Goal: Task Accomplishment & Management: Manage account settings

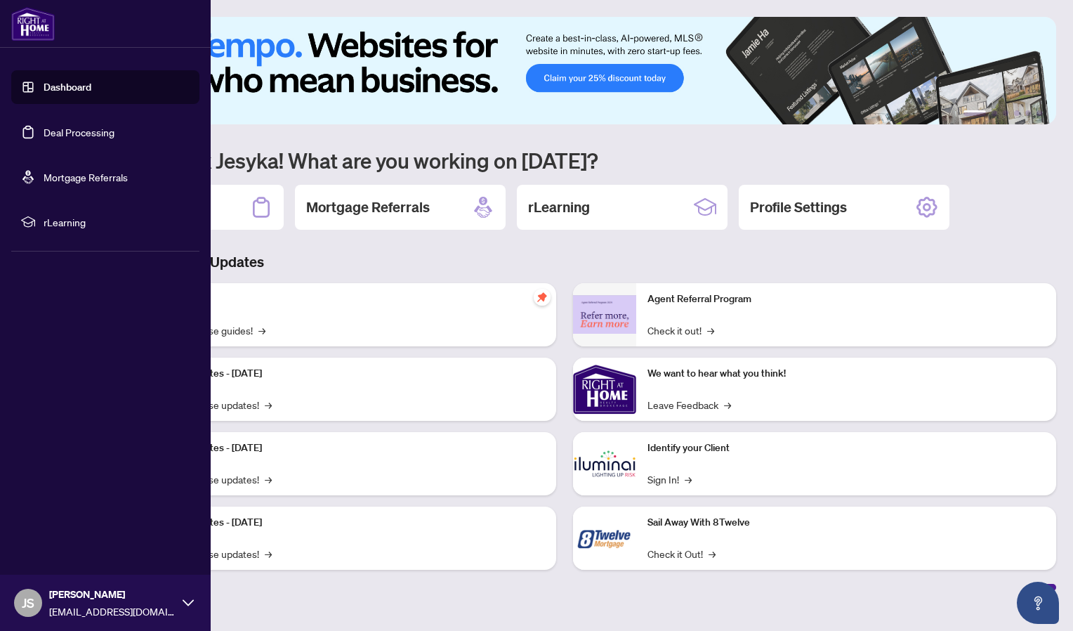
click at [44, 131] on link "Deal Processing" at bounding box center [79, 132] width 71 height 13
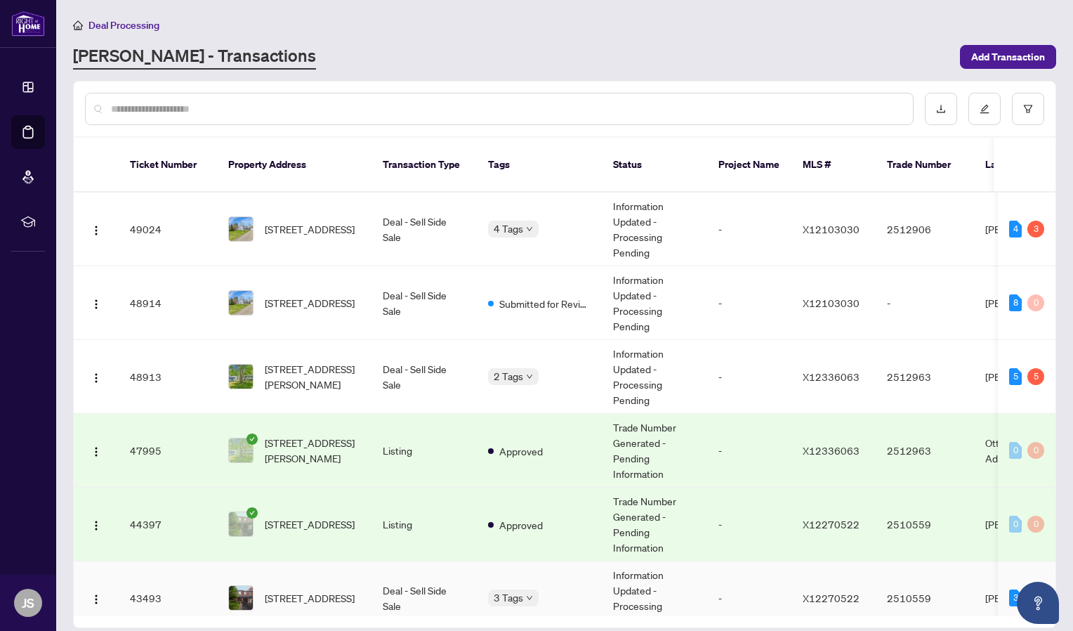
click at [629, 561] on td "Information Updated - Processing Pending" at bounding box center [654, 598] width 105 height 74
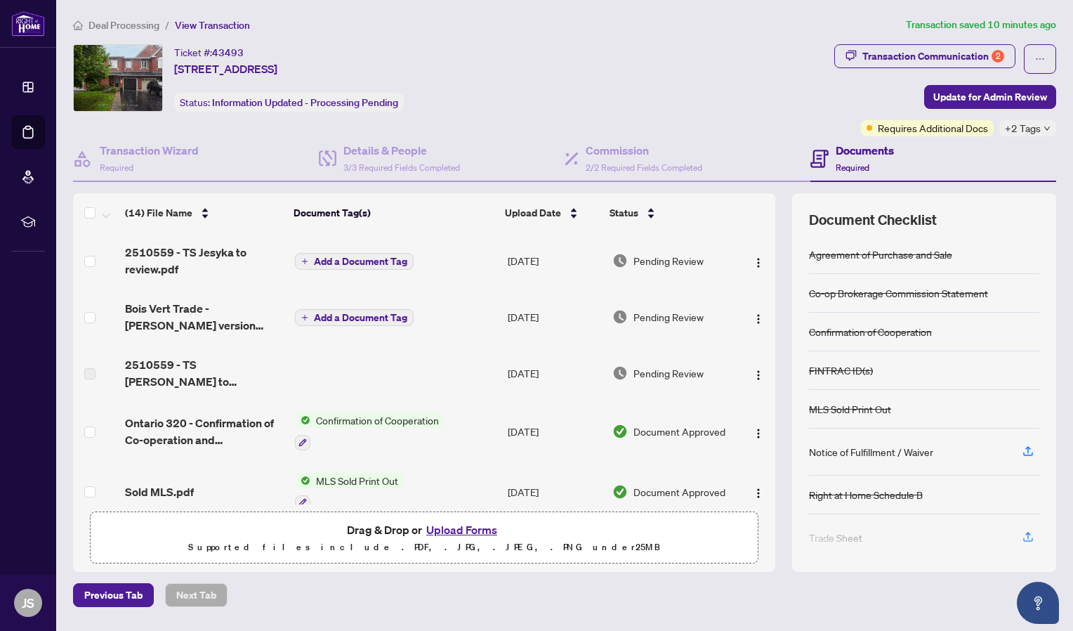
click at [449, 529] on button "Upload Forms" at bounding box center [461, 529] width 79 height 18
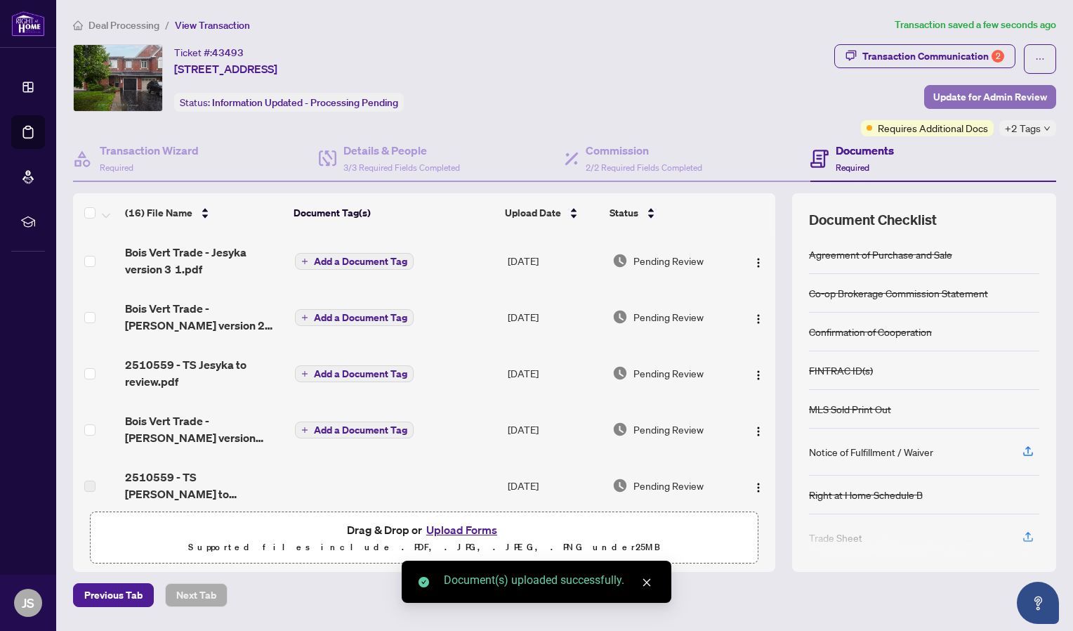
click at [955, 100] on span "Update for Admin Review" at bounding box center [990, 97] width 114 height 22
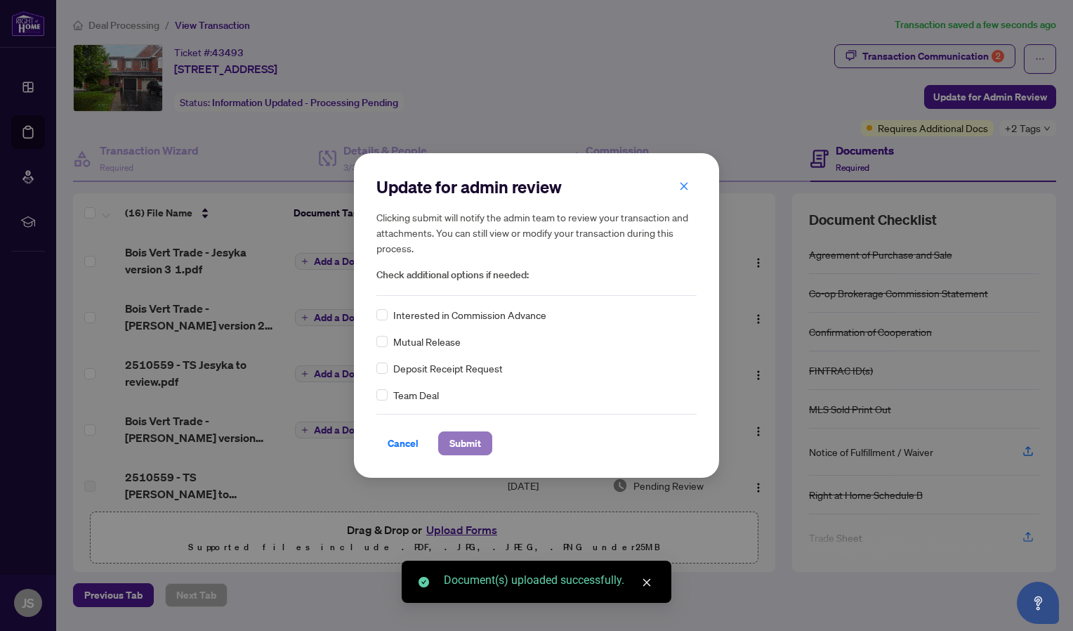
click at [457, 444] on span "Submit" at bounding box center [465, 443] width 32 height 22
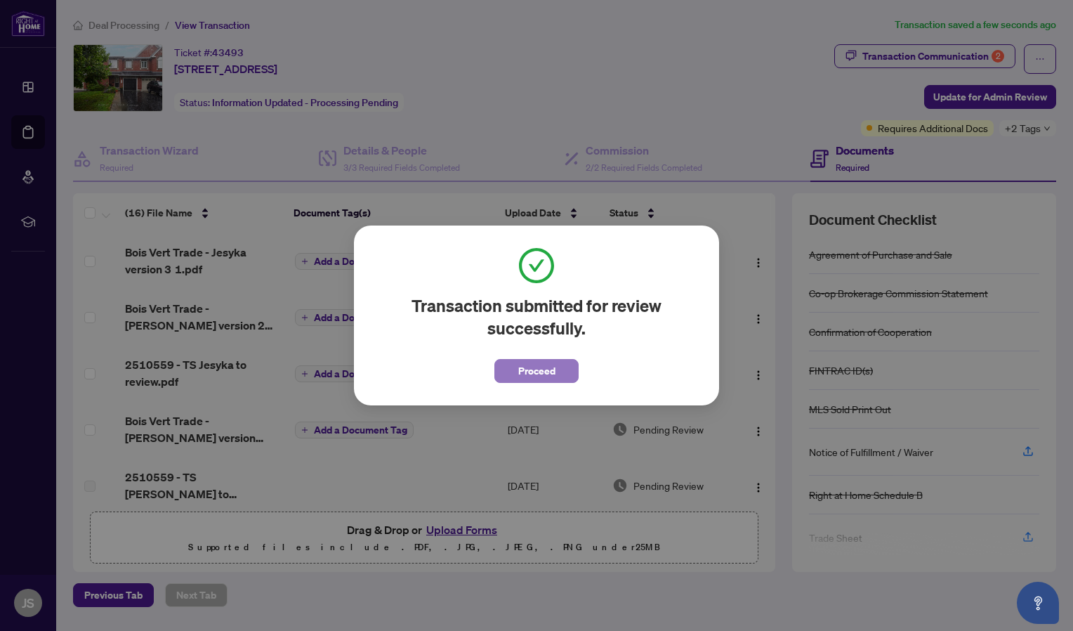
click at [526, 369] on span "Proceed" at bounding box center [536, 371] width 37 height 22
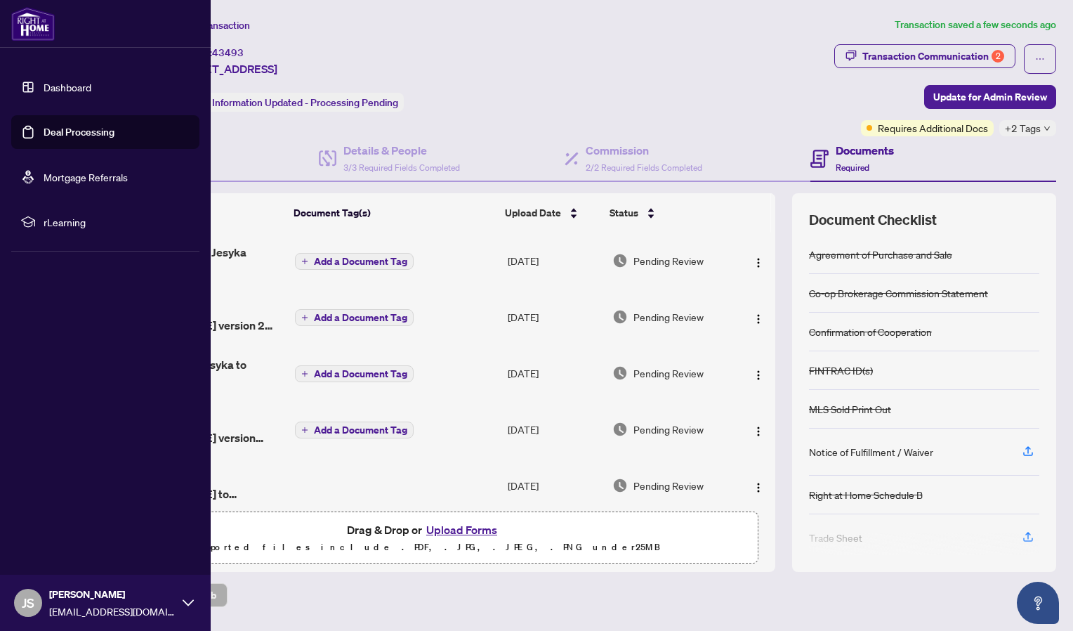
click at [44, 93] on link "Dashboard" at bounding box center [68, 87] width 48 height 13
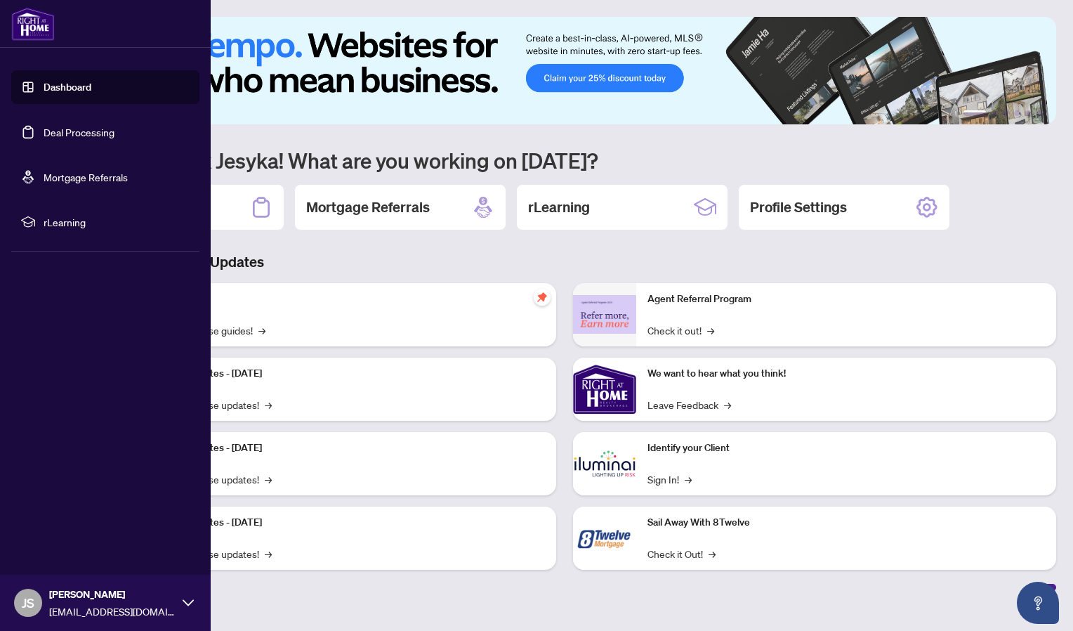
click at [44, 129] on link "Deal Processing" at bounding box center [79, 132] width 71 height 13
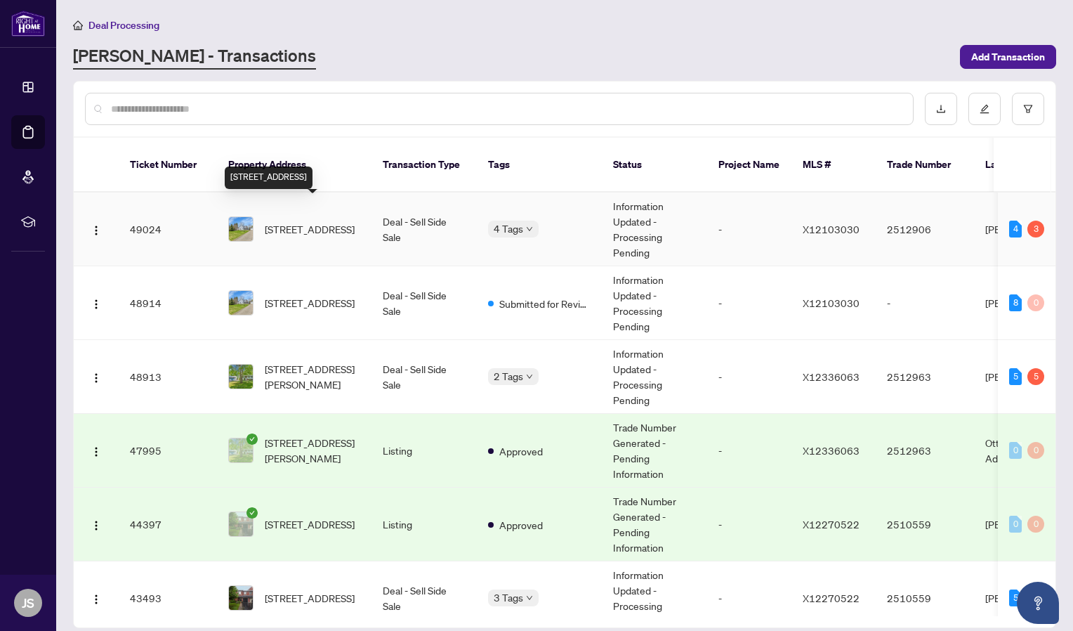
click at [326, 221] on span "[STREET_ADDRESS]" at bounding box center [310, 228] width 90 height 15
click at [287, 379] on td "[STREET_ADDRESS][PERSON_NAME]" at bounding box center [294, 377] width 155 height 74
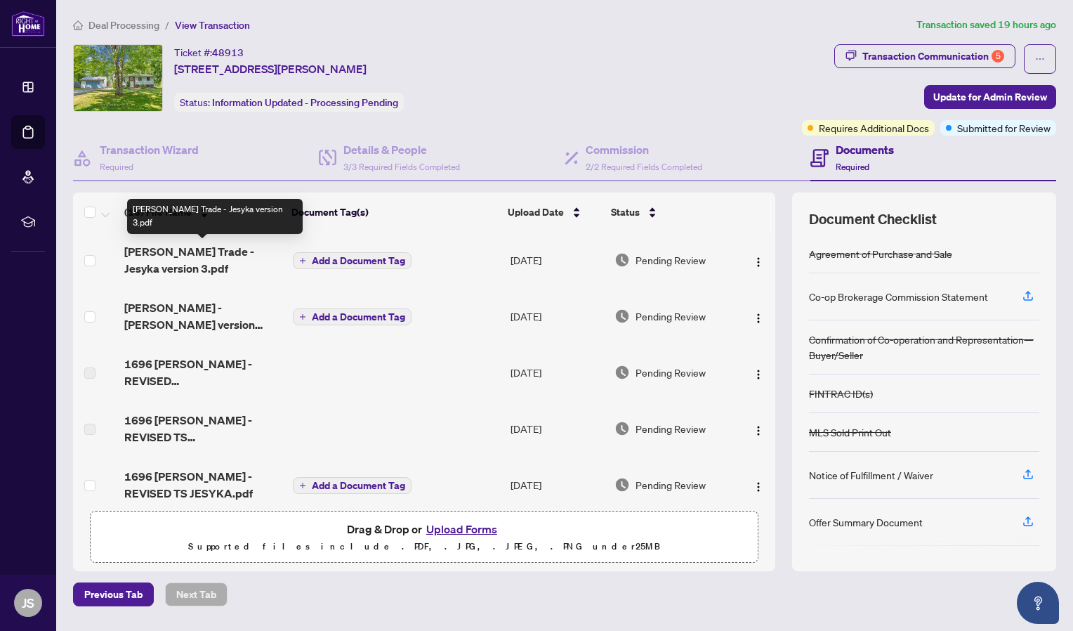
click at [176, 276] on span "[PERSON_NAME] Trade - Jesyka version 3.pdf" at bounding box center [202, 260] width 157 height 34
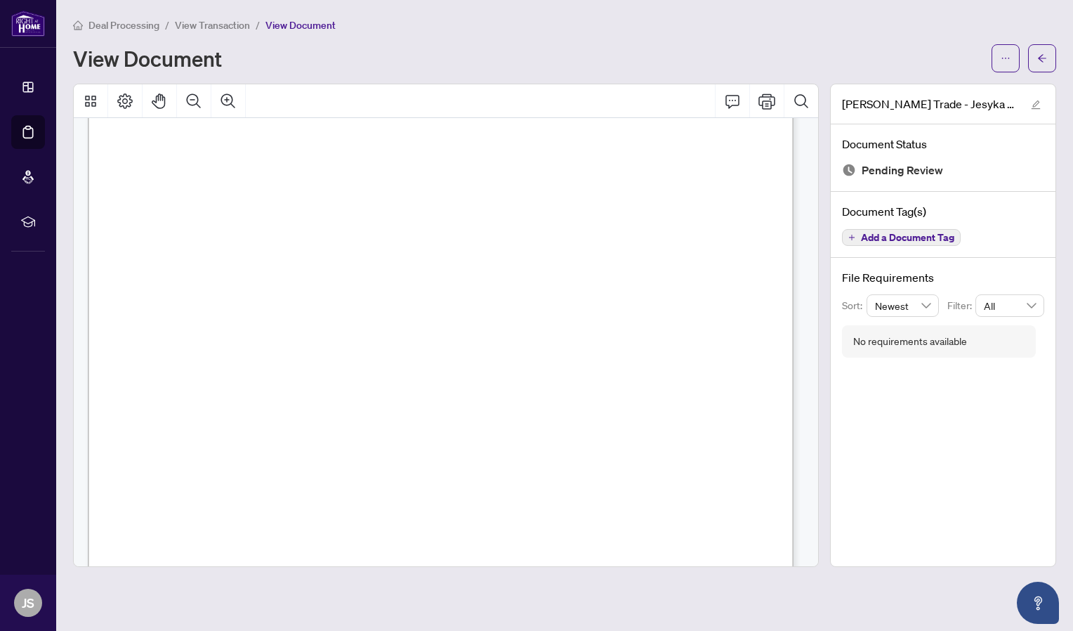
scroll to position [97, 0]
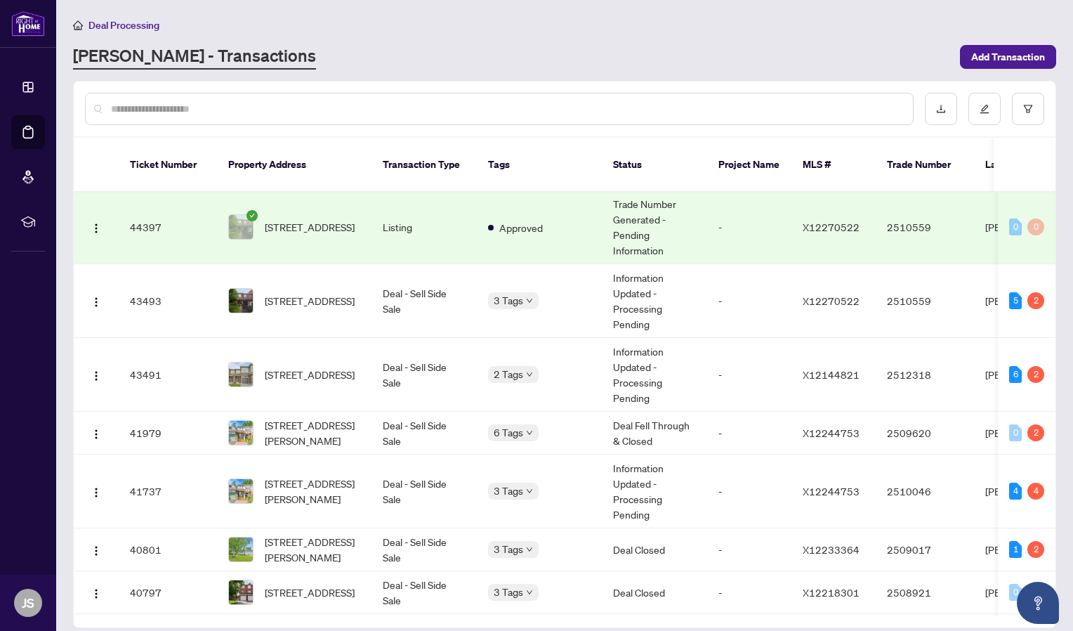
scroll to position [306, 0]
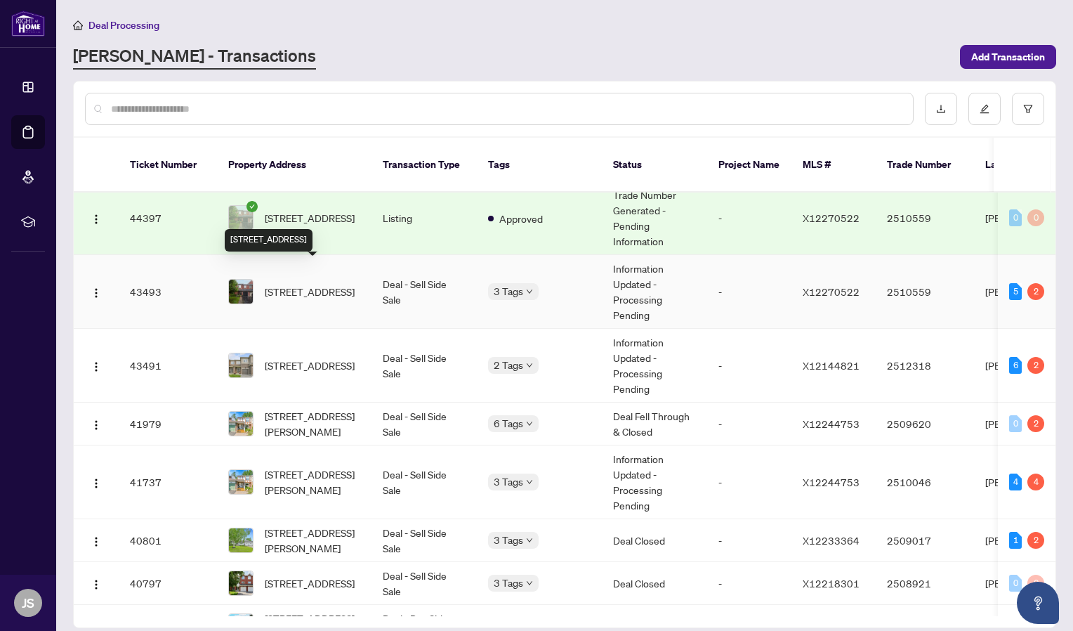
click at [332, 289] on span "[STREET_ADDRESS]" at bounding box center [310, 291] width 90 height 15
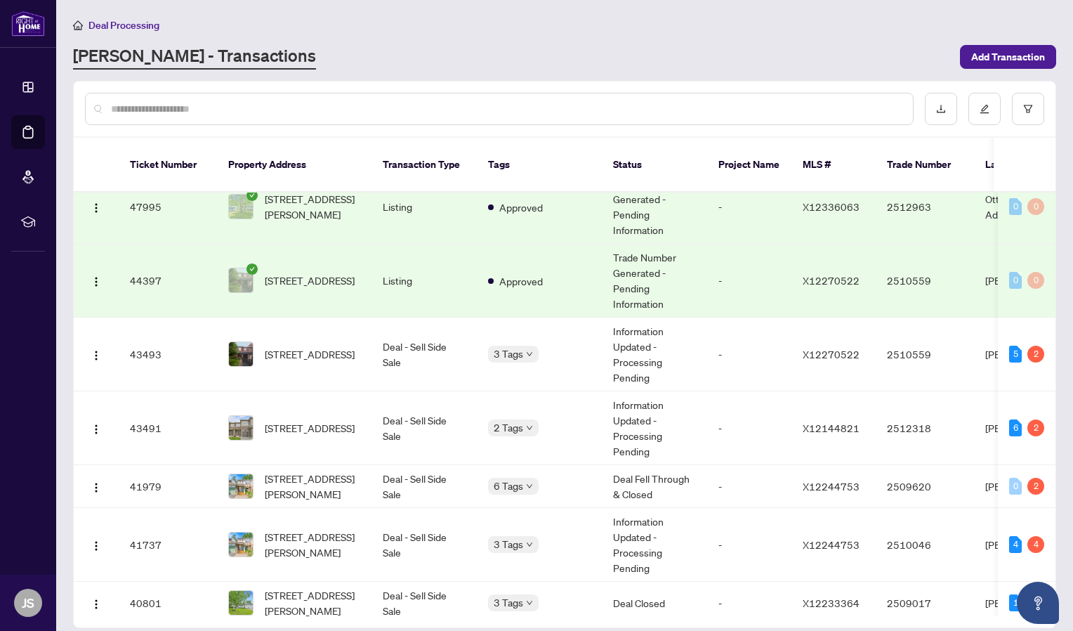
scroll to position [269, 0]
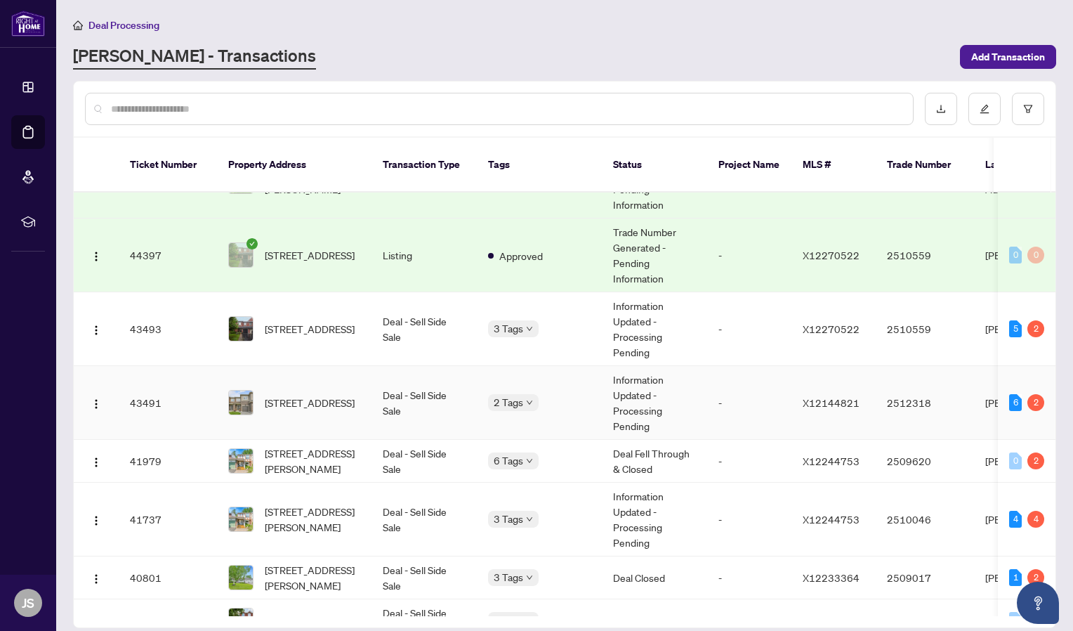
click at [355, 401] on span "[STREET_ADDRESS]" at bounding box center [310, 402] width 90 height 15
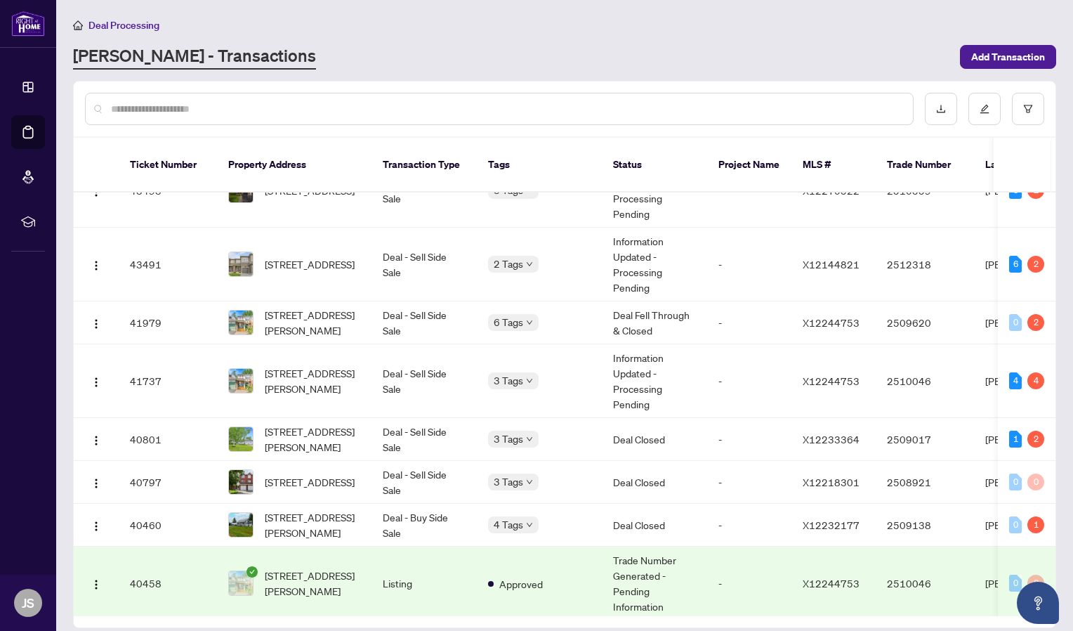
scroll to position [412, 0]
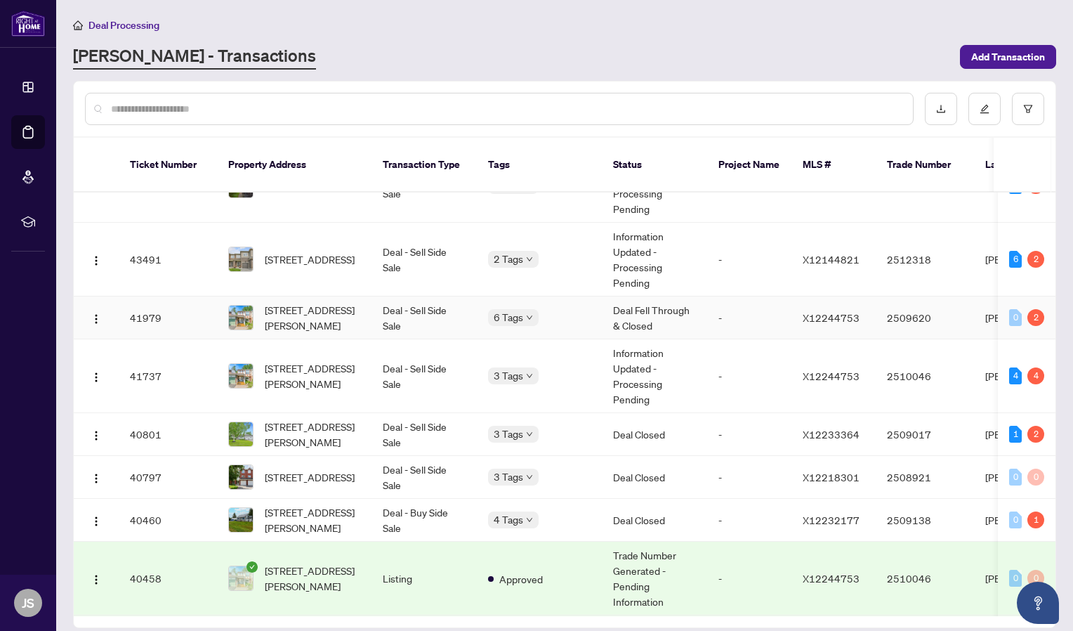
click at [348, 296] on td "[STREET_ADDRESS][PERSON_NAME]" at bounding box center [294, 317] width 155 height 43
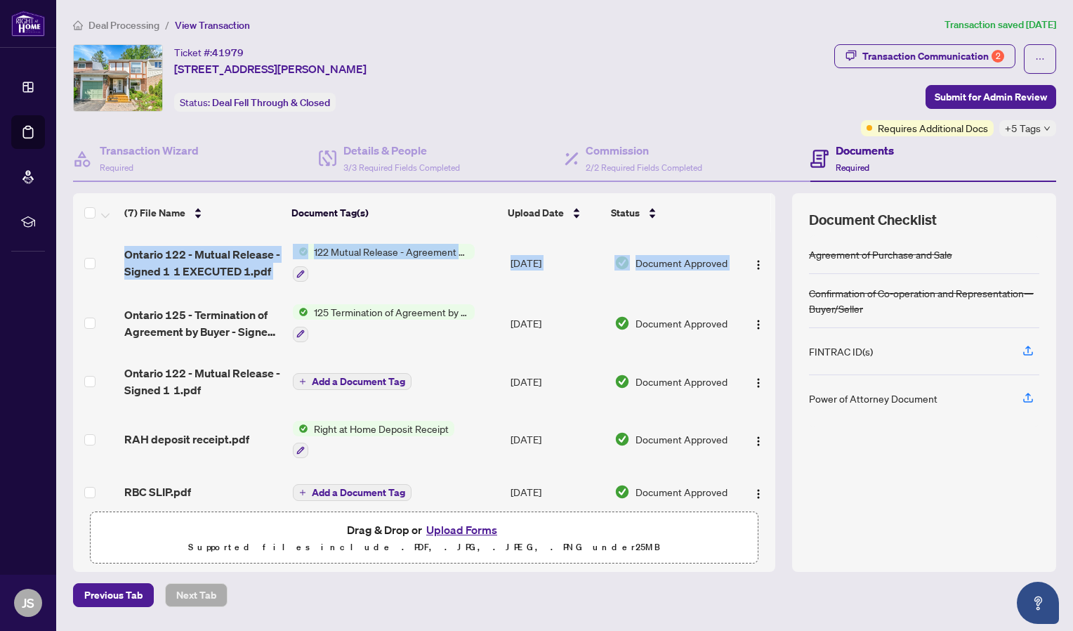
drag, startPoint x: 770, startPoint y: 265, endPoint x: 773, endPoint y: 302, distance: 37.3
click at [773, 302] on div "Ontario 122 - Mutual Release - Signed 1 1 EXECUTED 1.pdf 122 Mutual Release - A…" at bounding box center [424, 368] width 702 height 272
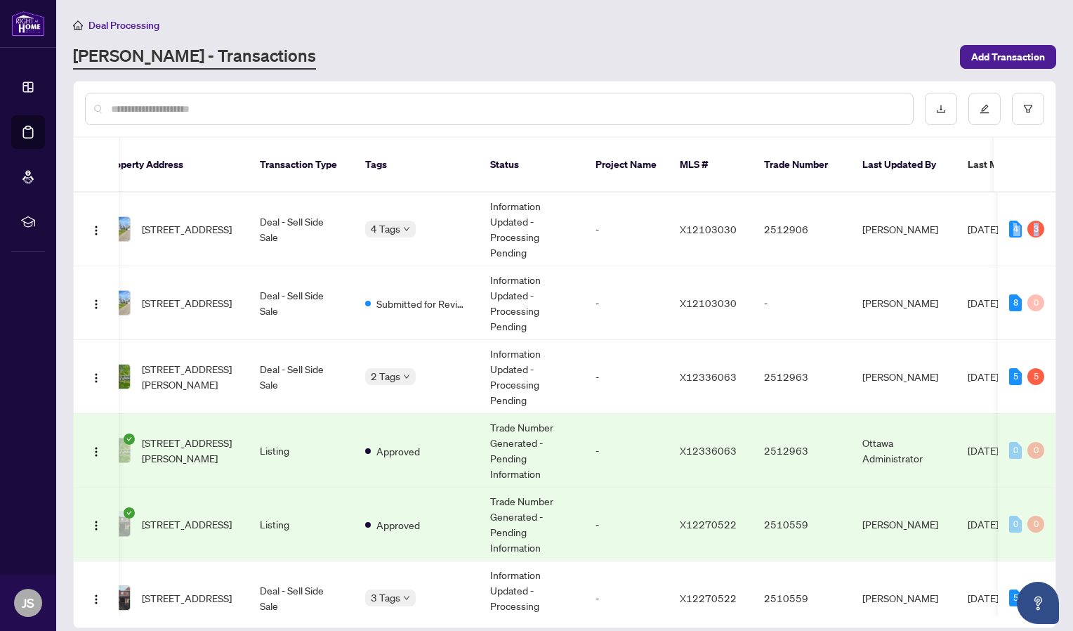
scroll to position [0, 254]
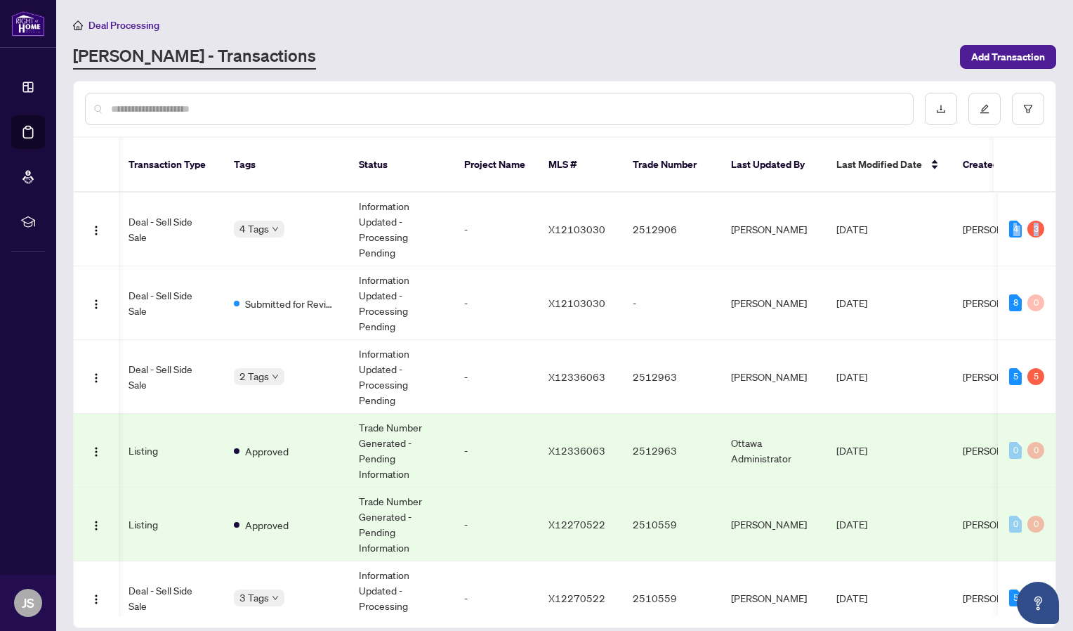
drag, startPoint x: 1050, startPoint y: 211, endPoint x: 1054, endPoint y: 235, distance: 23.4
click at [1054, 235] on div "49024 [STREET_ADDRESS] Deal - Sell Side Sale 4 Tags Information Updated - Proce…" at bounding box center [565, 404] width 982 height 424
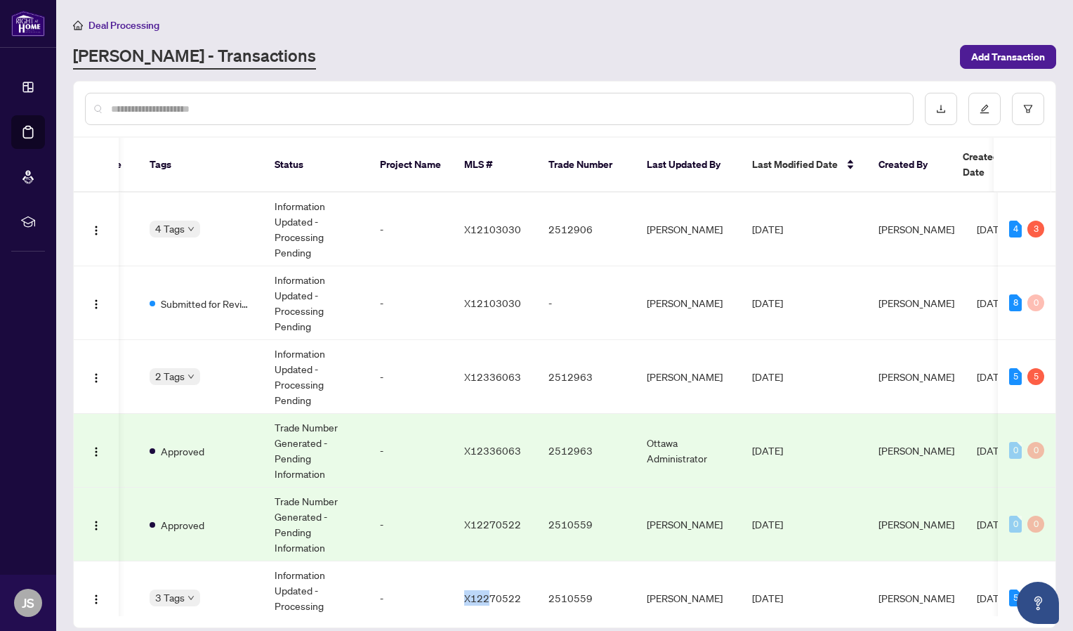
drag, startPoint x: 491, startPoint y: 595, endPoint x: 417, endPoint y: 611, distance: 75.5
click at [417, 611] on div "Ticket Number Property Address Transaction Type Tags Status Project Name MLS # …" at bounding box center [564, 354] width 983 height 547
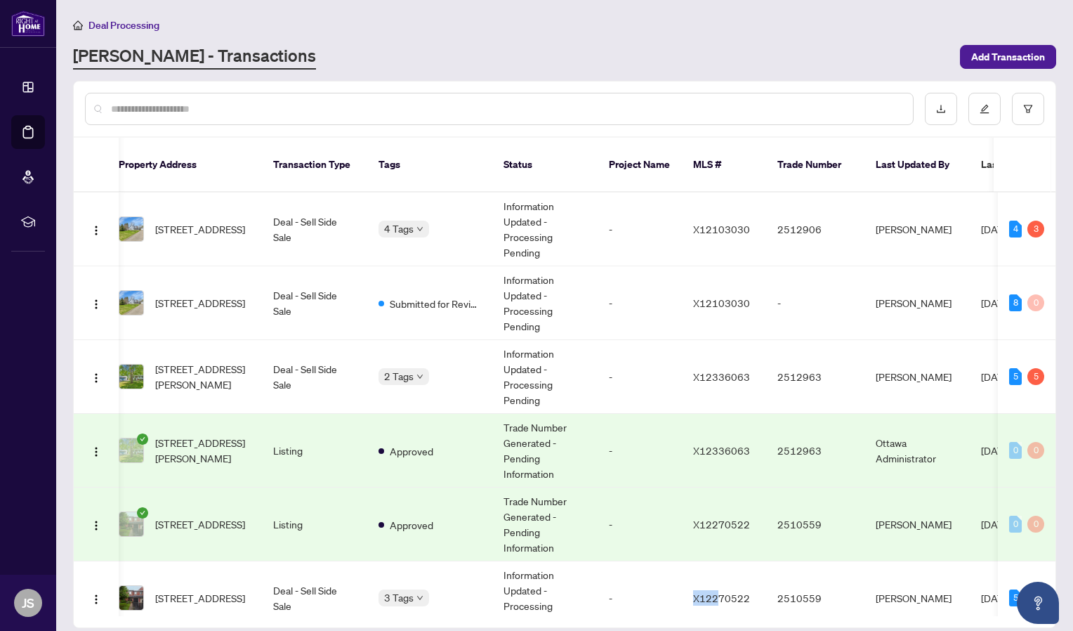
scroll to position [0, 0]
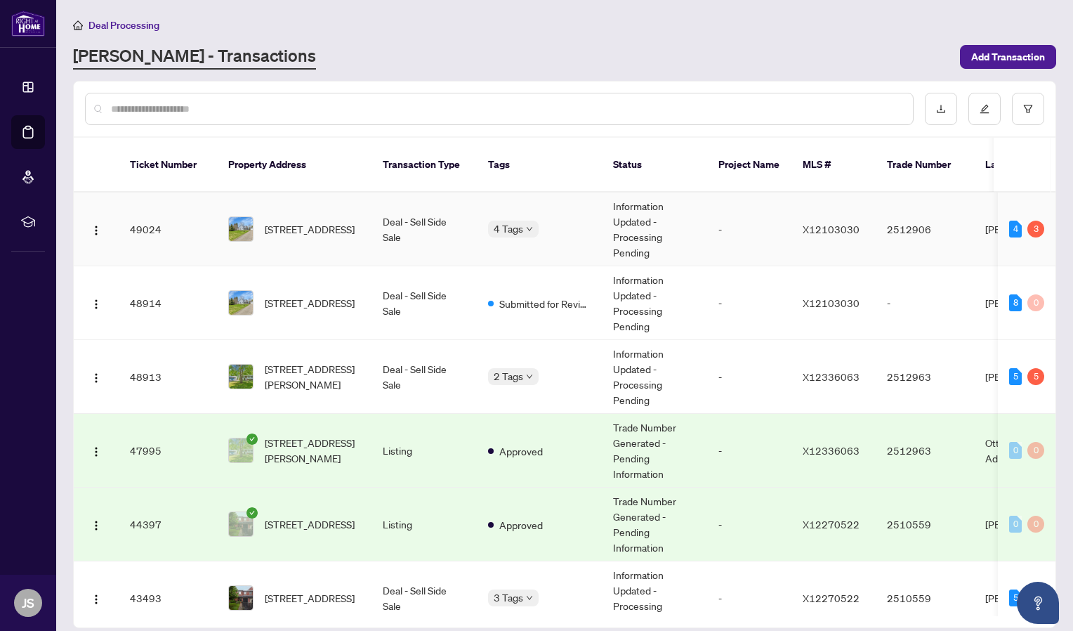
click at [615, 223] on td "Information Updated - Processing Pending" at bounding box center [654, 229] width 105 height 74
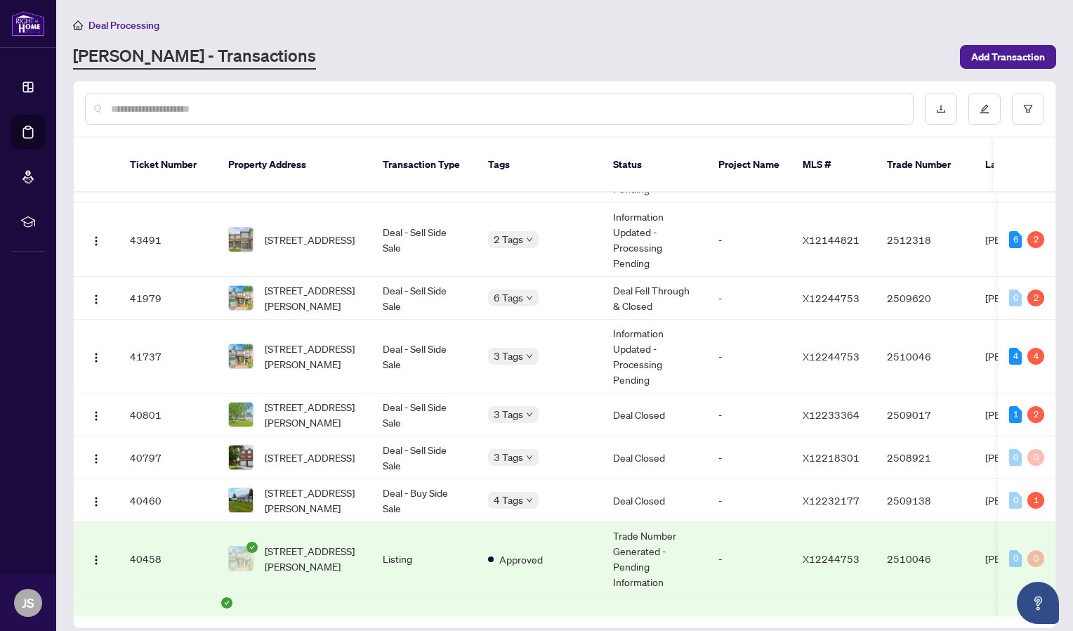
scroll to position [445, 0]
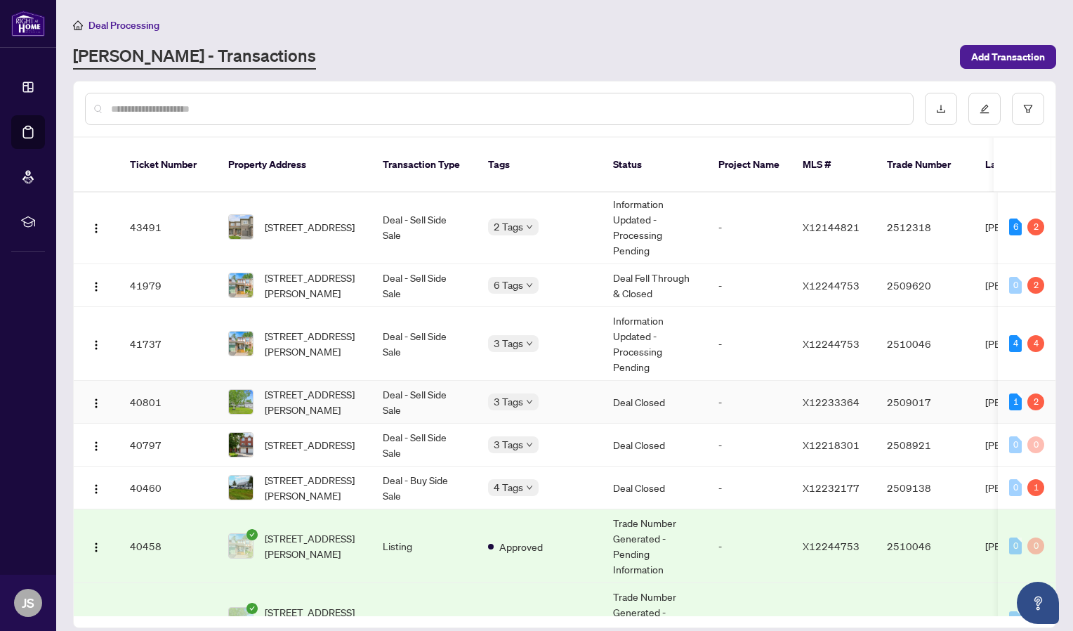
click at [369, 396] on td "[STREET_ADDRESS][PERSON_NAME]" at bounding box center [294, 402] width 155 height 43
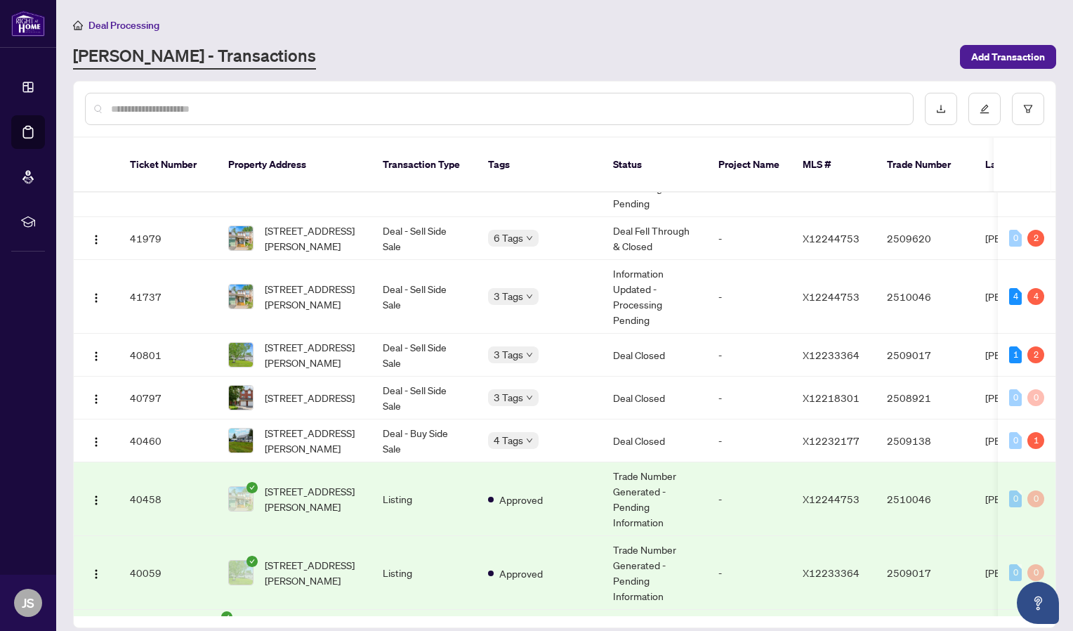
scroll to position [497, 0]
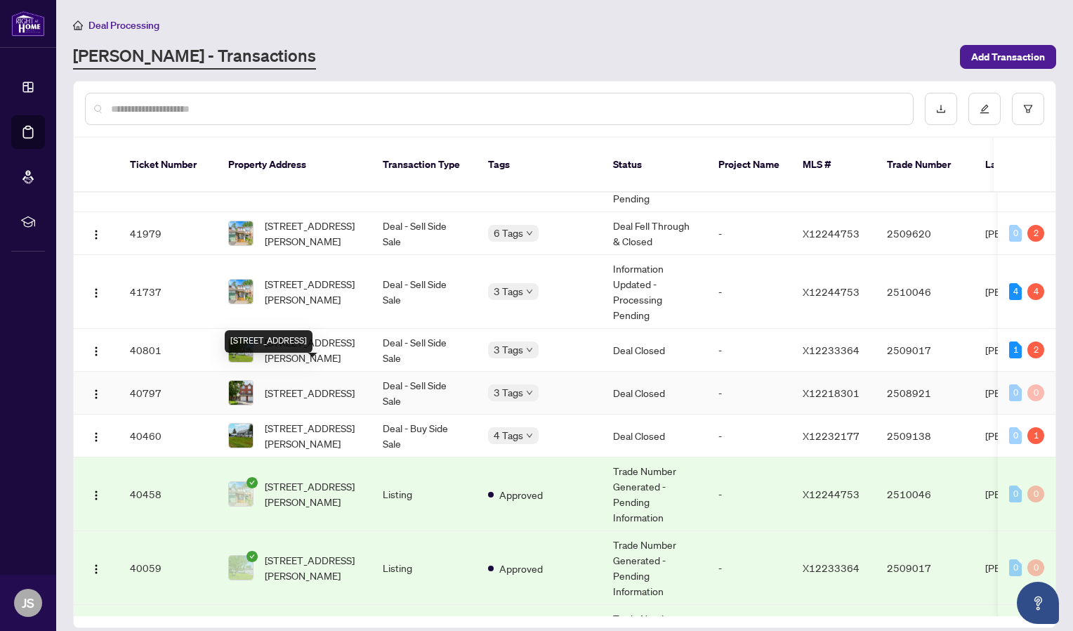
click at [310, 385] on span "[STREET_ADDRESS]" at bounding box center [310, 392] width 90 height 15
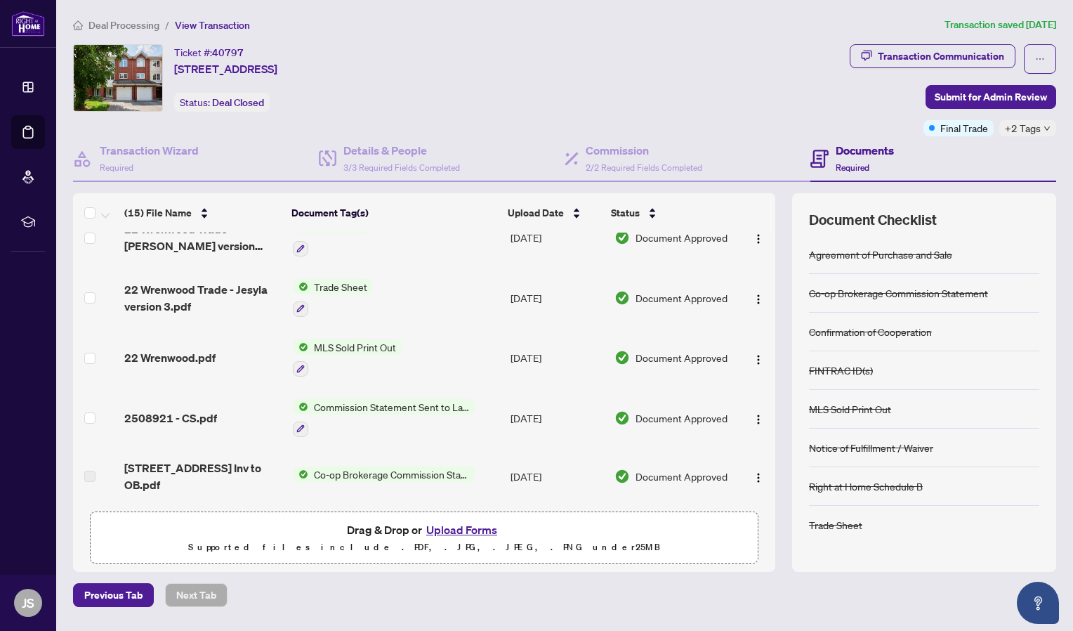
scroll to position [271, 0]
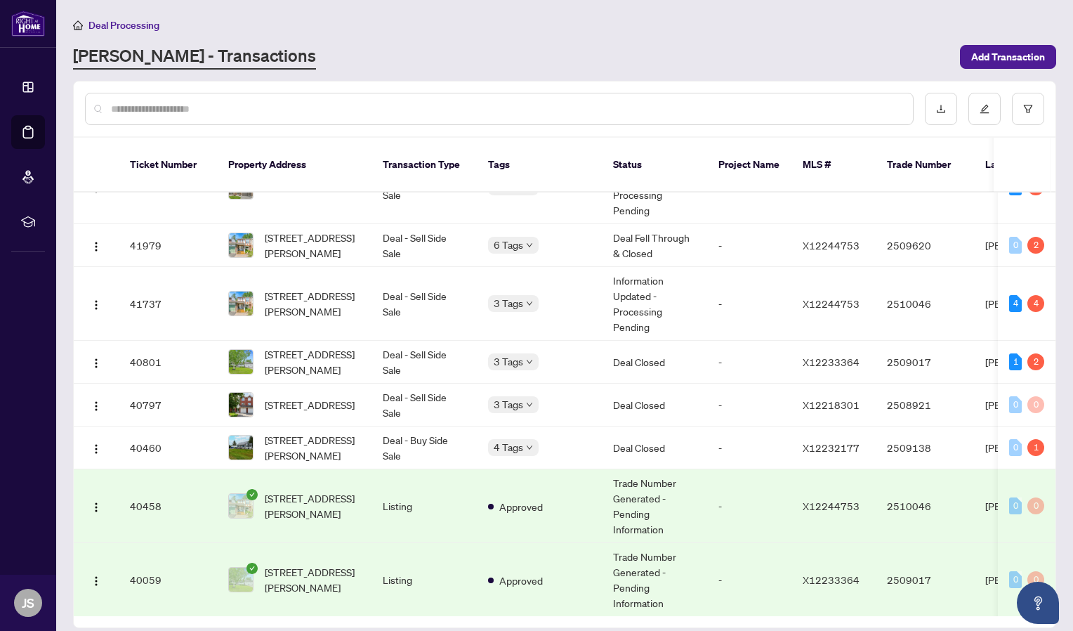
scroll to position [537, 0]
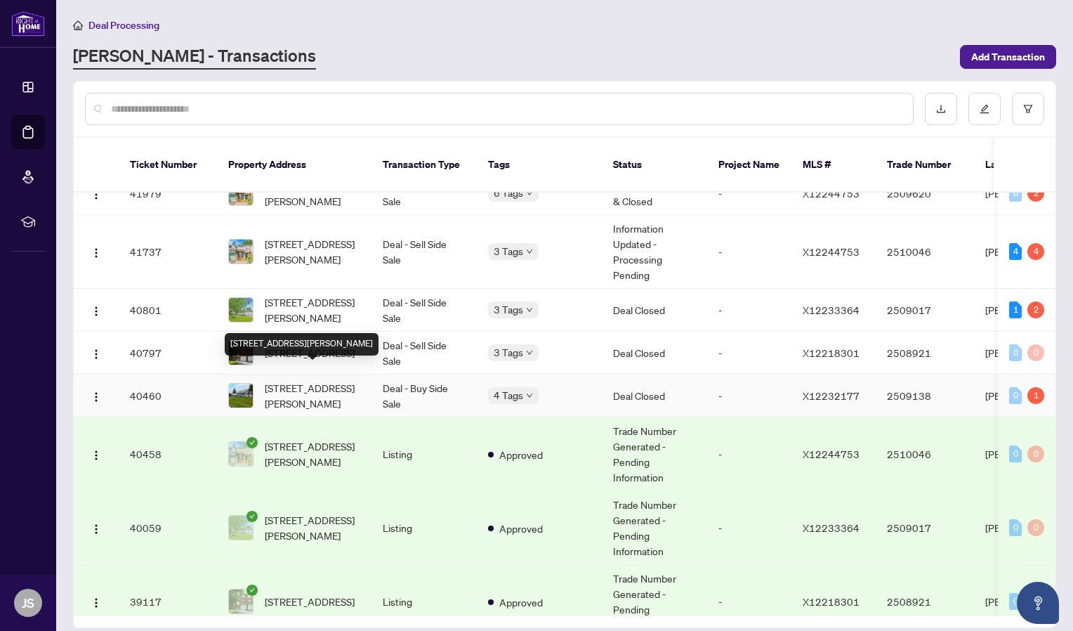
click at [332, 380] on span "[STREET_ADDRESS][PERSON_NAME]" at bounding box center [313, 395] width 96 height 31
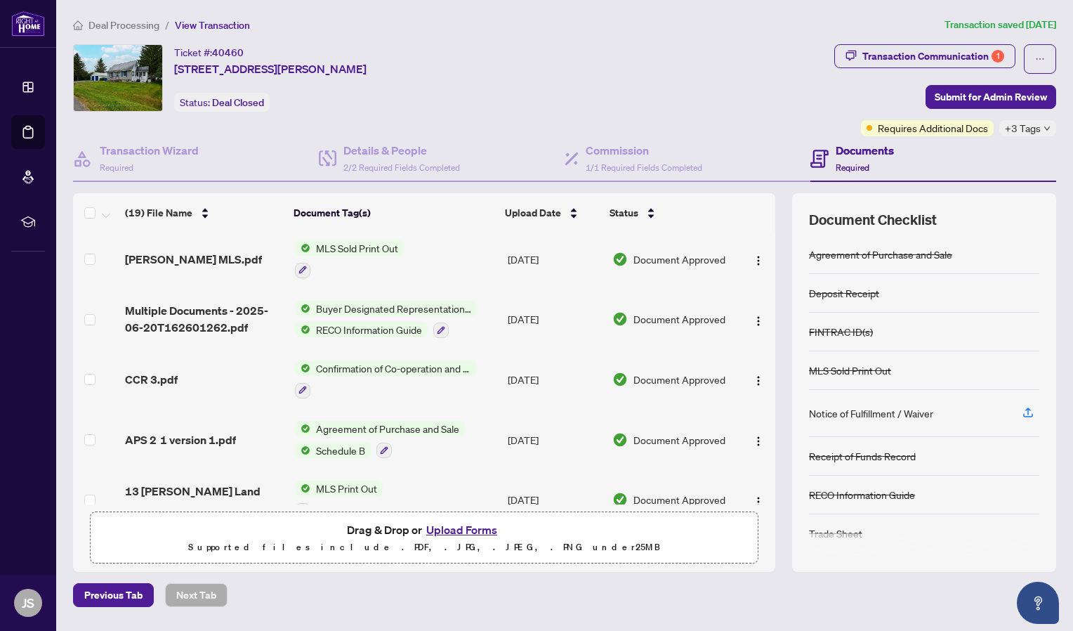
scroll to position [852, 0]
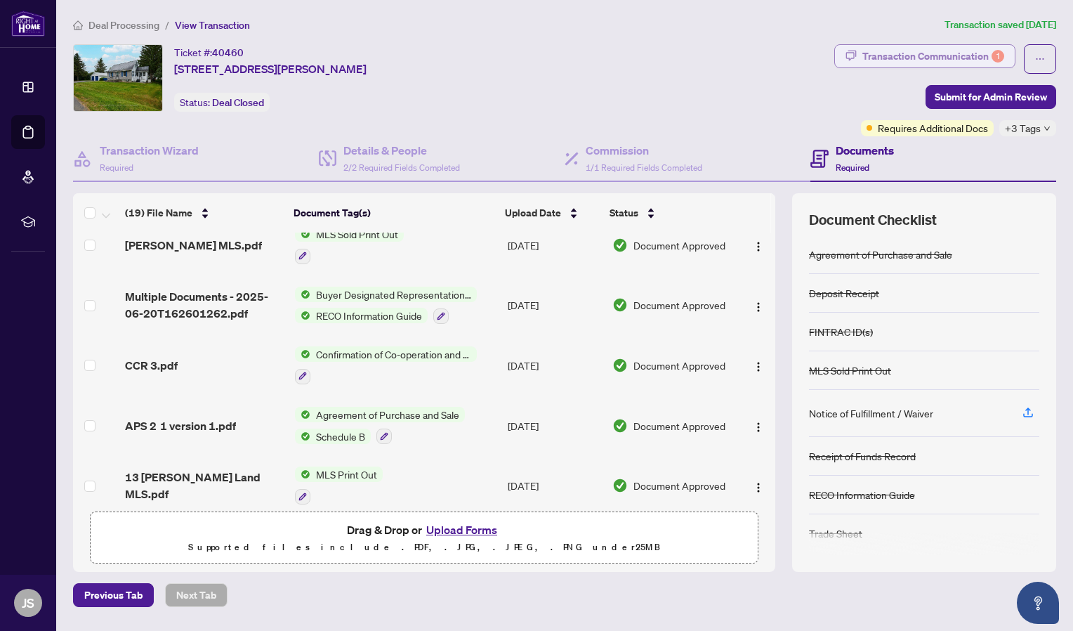
click at [926, 65] on div "Transaction Communication 1" at bounding box center [933, 56] width 142 height 22
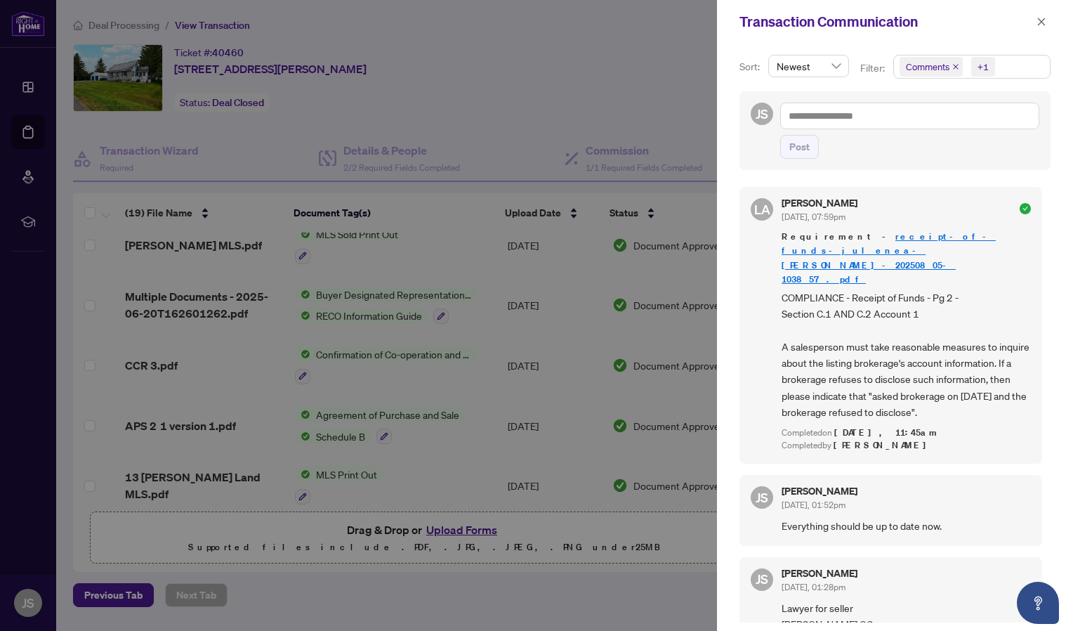
click at [296, 138] on div at bounding box center [536, 315] width 1073 height 631
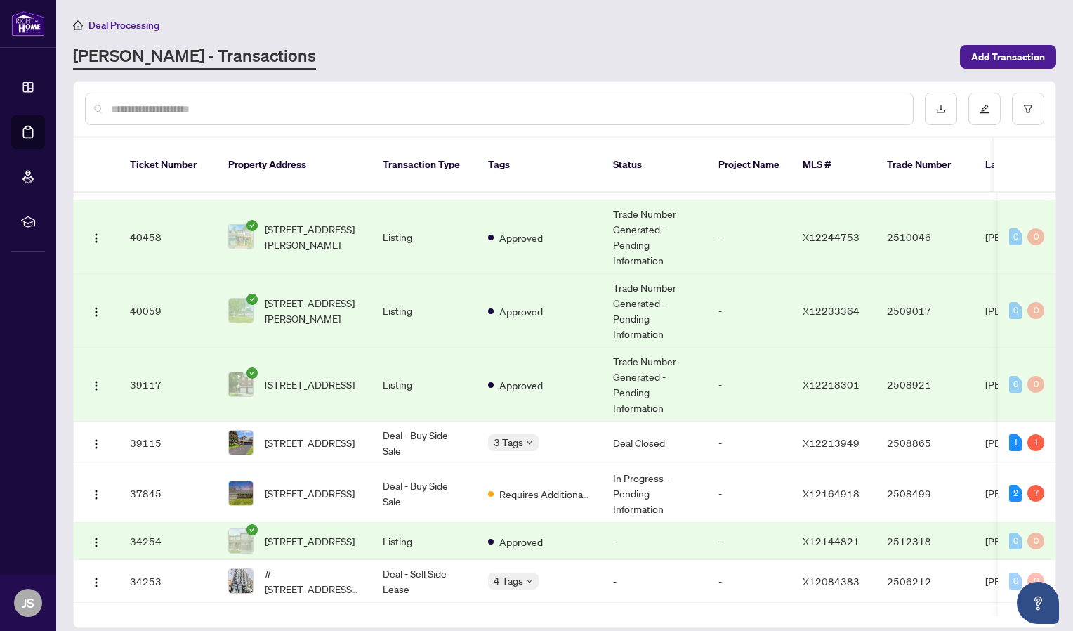
scroll to position [758, 0]
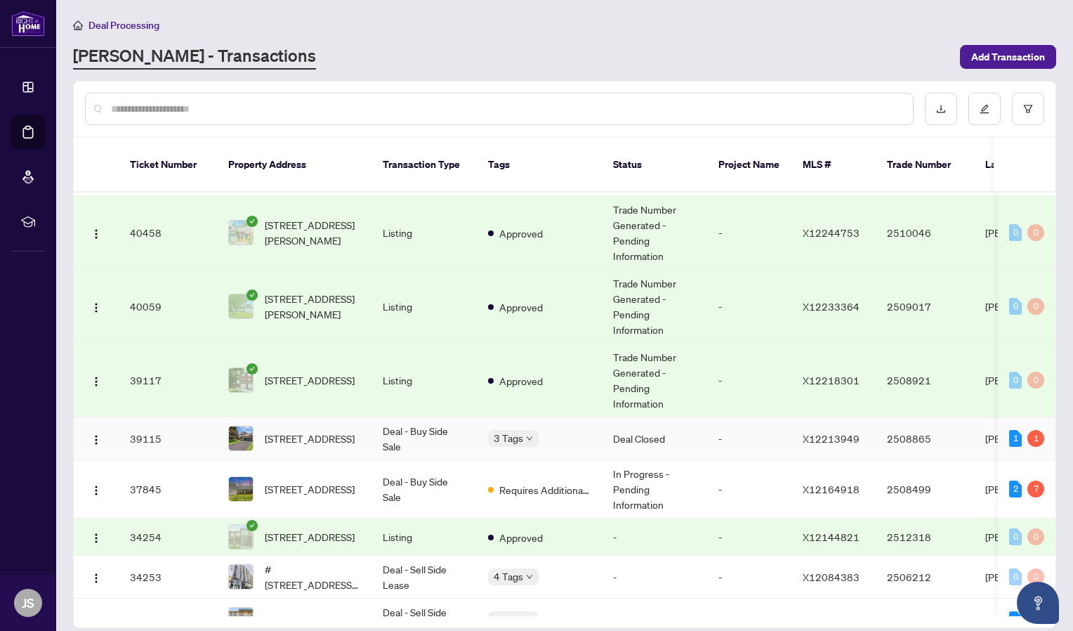
click at [247, 429] on img at bounding box center [241, 438] width 24 height 24
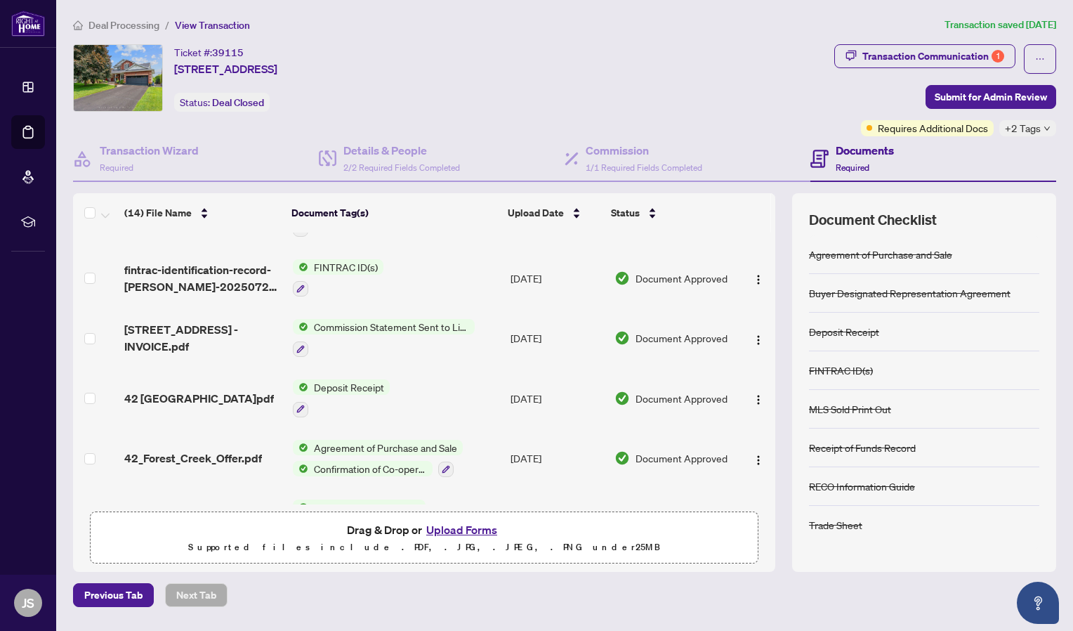
scroll to position [553, 0]
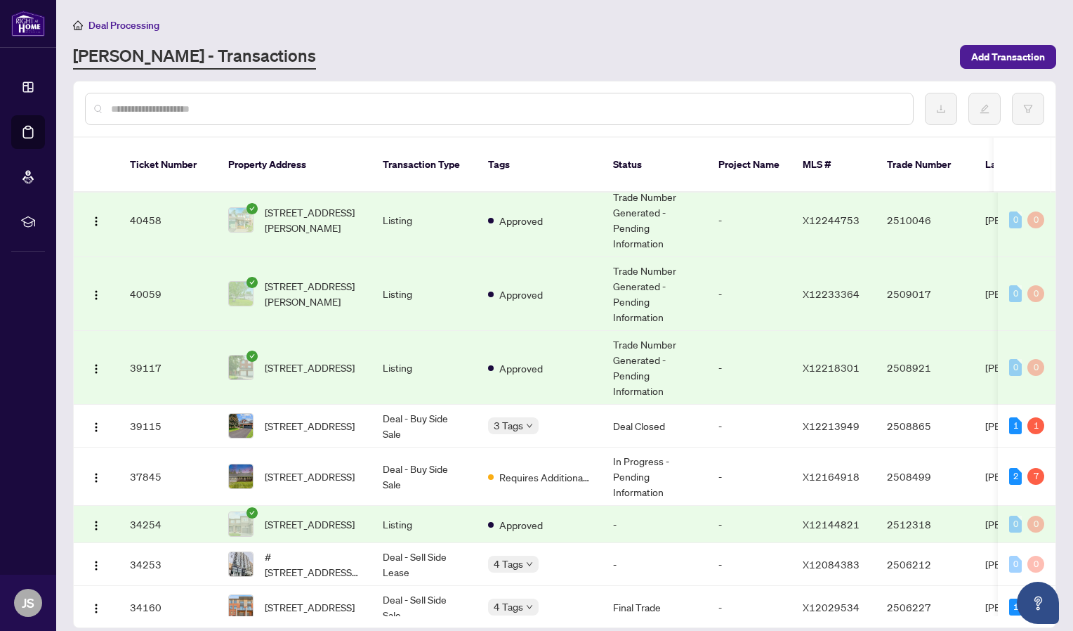
scroll to position [783, 0]
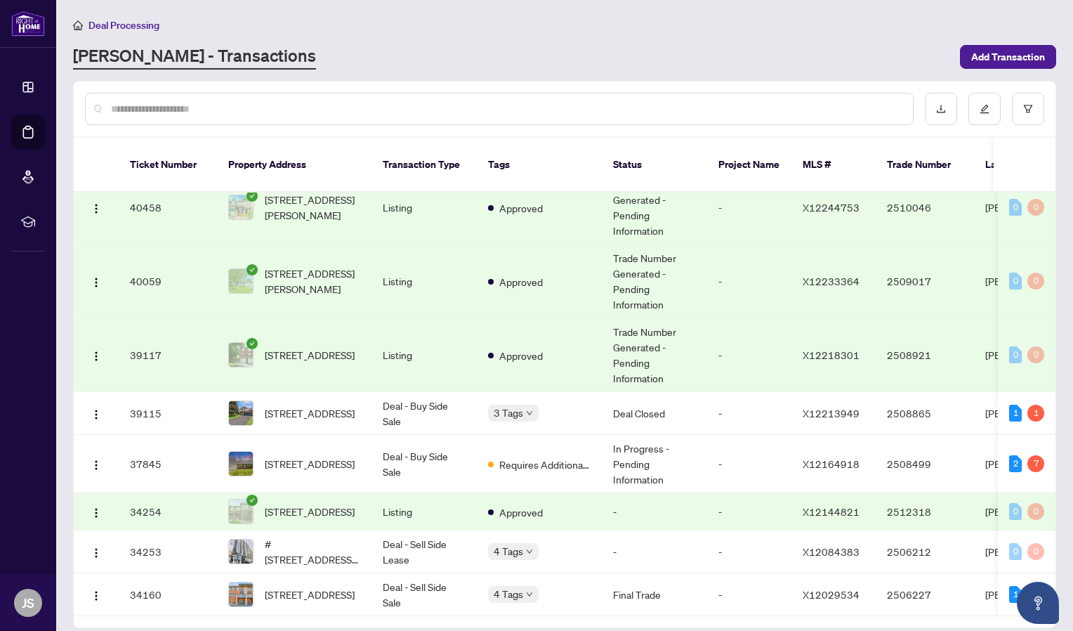
click at [329, 456] on span "[STREET_ADDRESS]" at bounding box center [310, 463] width 90 height 15
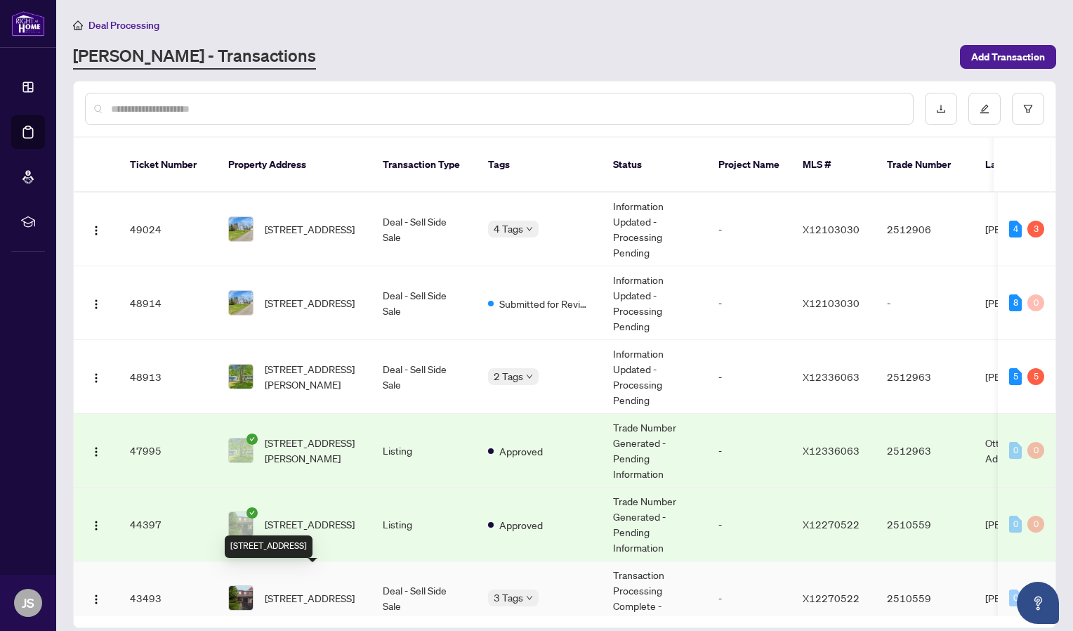
click at [333, 590] on span "[STREET_ADDRESS]" at bounding box center [310, 597] width 90 height 15
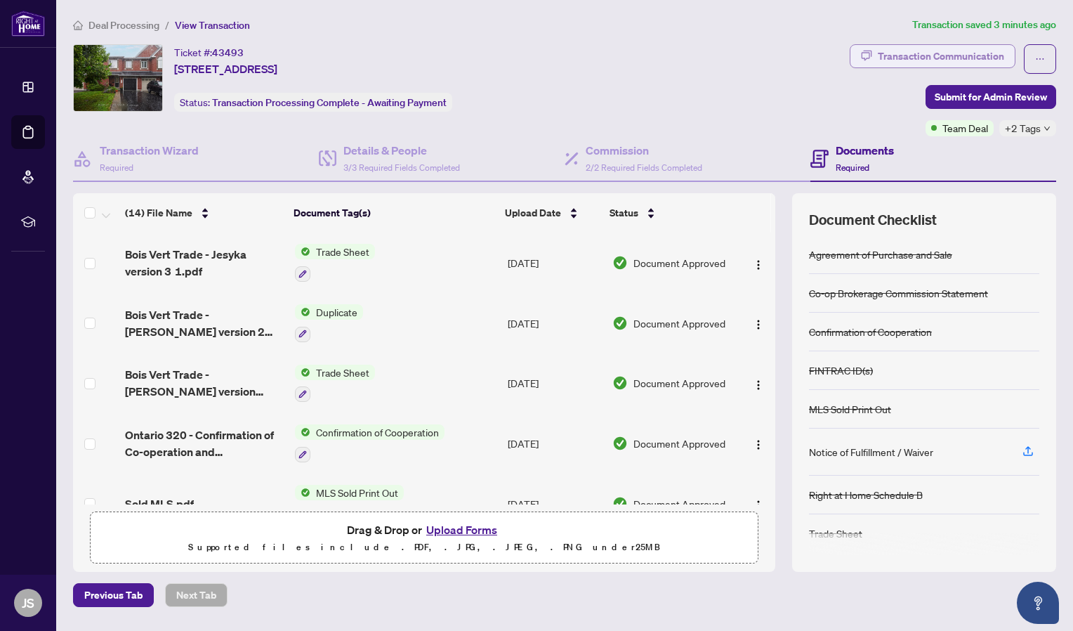
click at [884, 55] on div "Transaction Communication" at bounding box center [941, 56] width 126 height 22
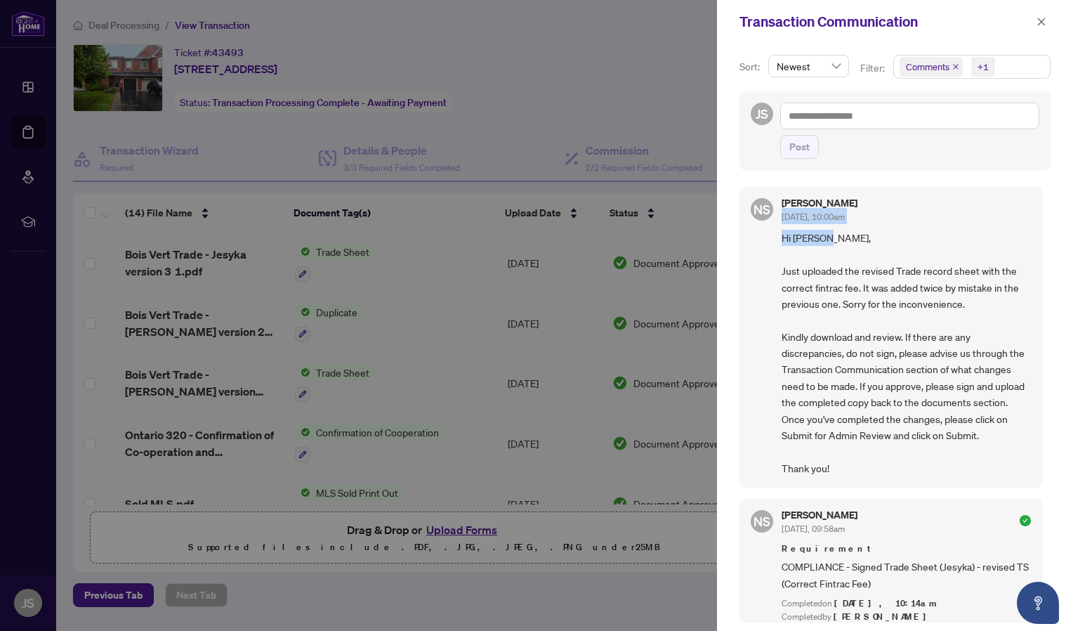
drag, startPoint x: 1039, startPoint y: 203, endPoint x: 1042, endPoint y: 230, distance: 26.8
click at [1042, 230] on div "NS [PERSON_NAME] [DATE], 10:00am Hi [PERSON_NAME], Just uploaded the revised Tr…" at bounding box center [895, 400] width 311 height 444
click at [1042, 22] on icon "close" at bounding box center [1042, 22] width 8 height 8
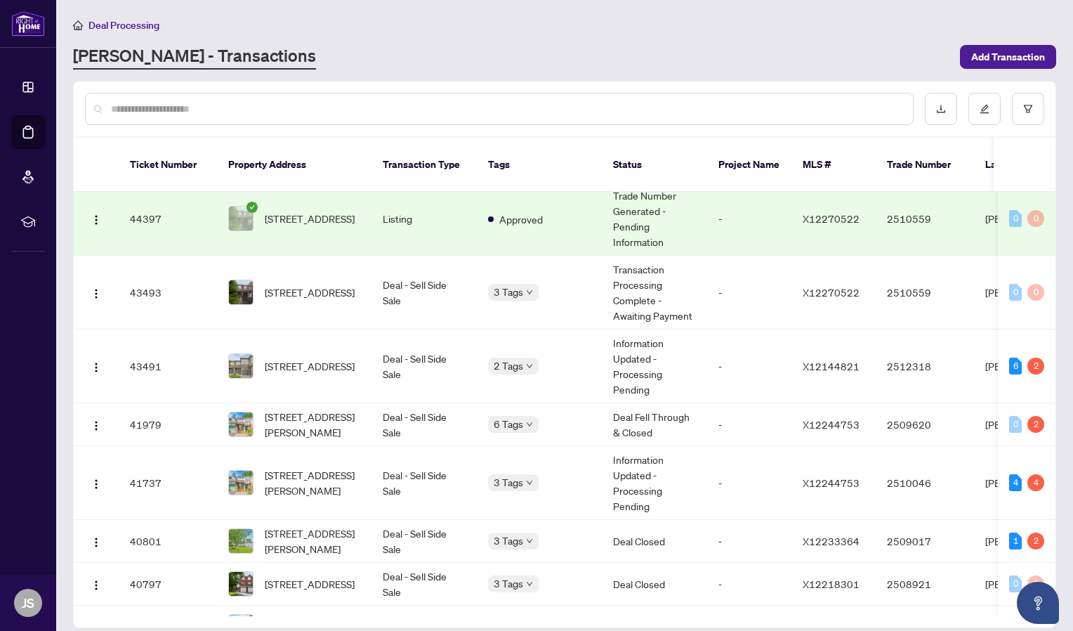
scroll to position [315, 0]
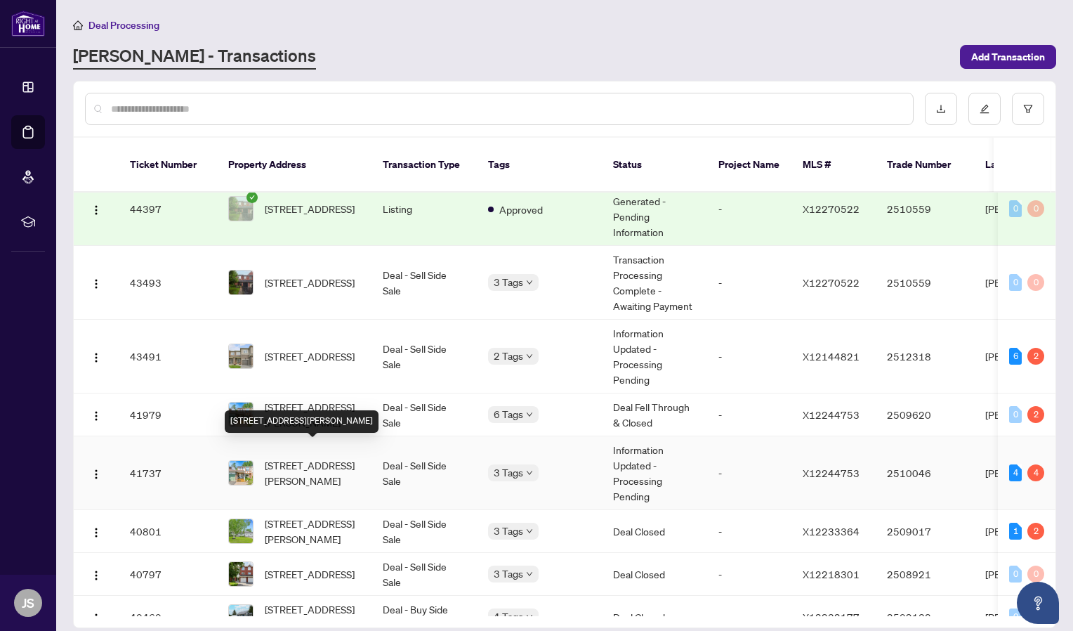
click at [289, 457] on span "[STREET_ADDRESS][PERSON_NAME]" at bounding box center [313, 472] width 96 height 31
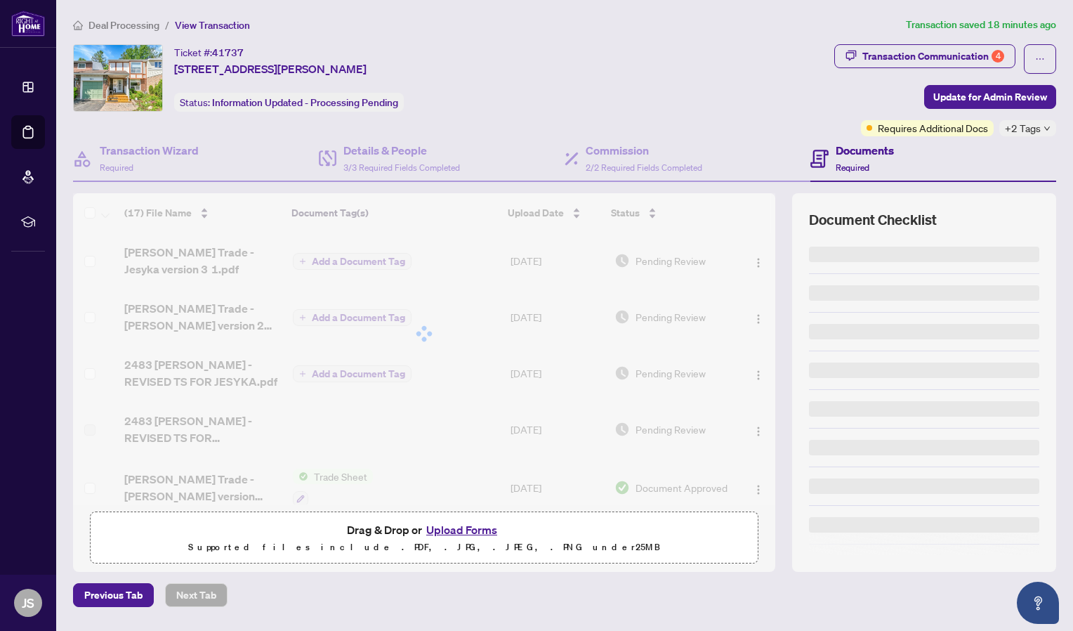
click at [916, 60] on div "Transaction Communication 4" at bounding box center [933, 56] width 142 height 22
